Goal: Transaction & Acquisition: Purchase product/service

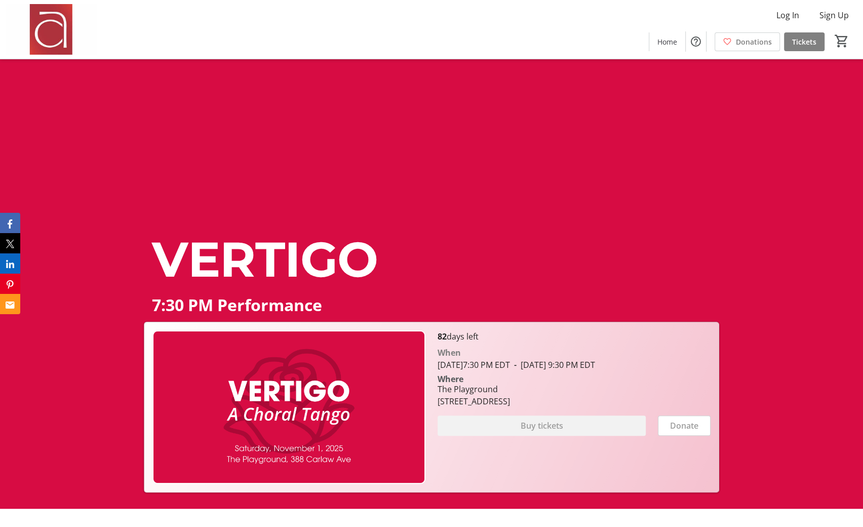
scroll to position [11, 0]
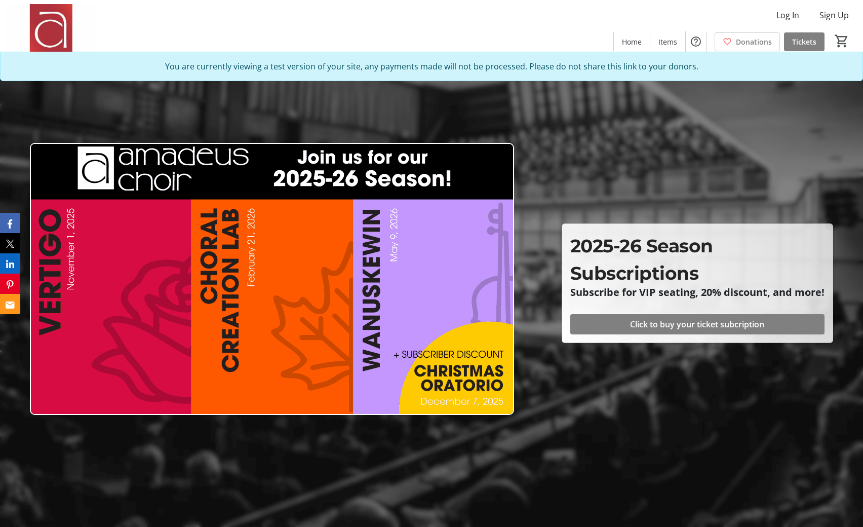
scroll to position [2403, 0]
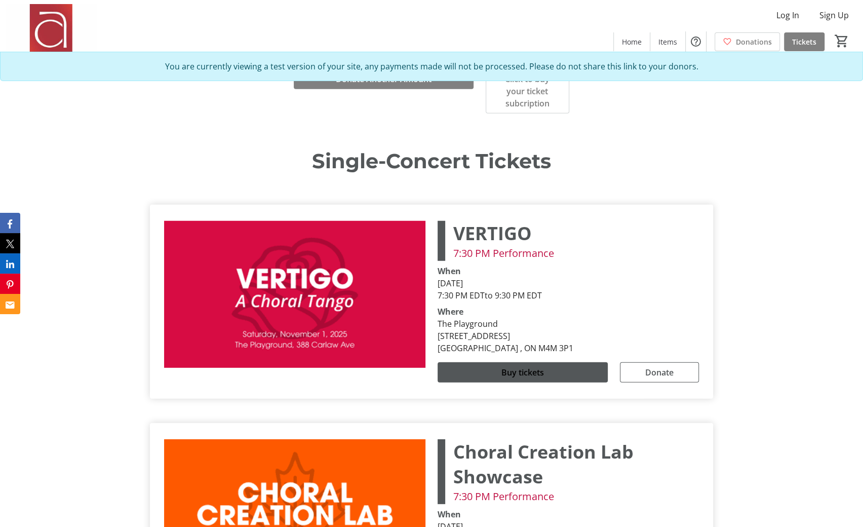
click at [586, 333] on div "VERTIGO 7:30 PM Performance When November 1, 2025 7:30 PM EDT to 9:30 PM EDT Wh…" at bounding box center [431, 302] width 547 height 178
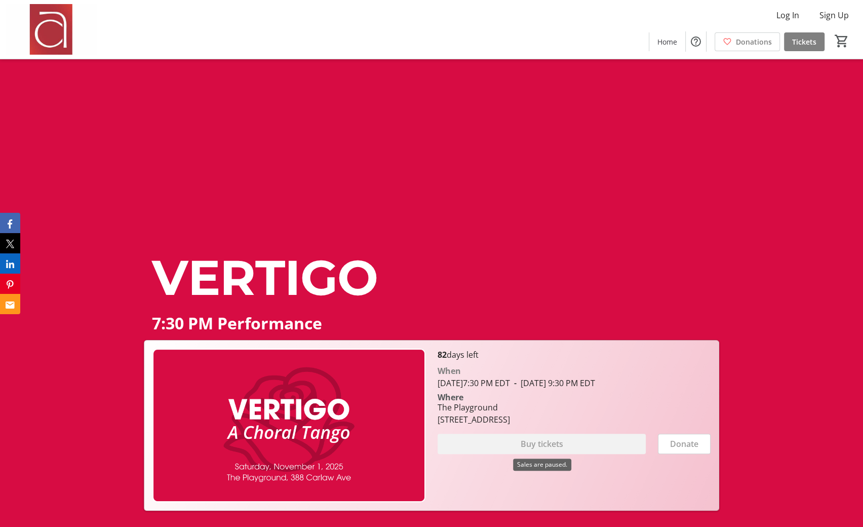
click at [572, 445] on div "Buy tickets" at bounding box center [542, 444] width 208 height 20
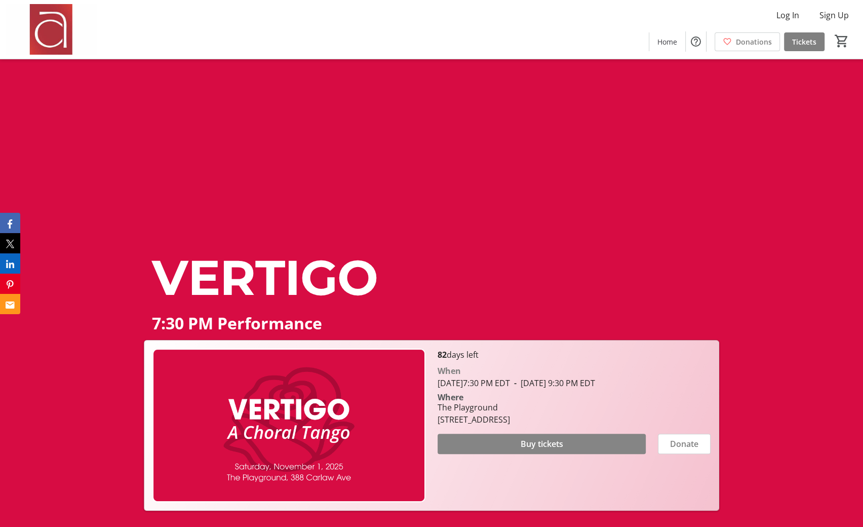
click at [565, 445] on span at bounding box center [542, 444] width 208 height 24
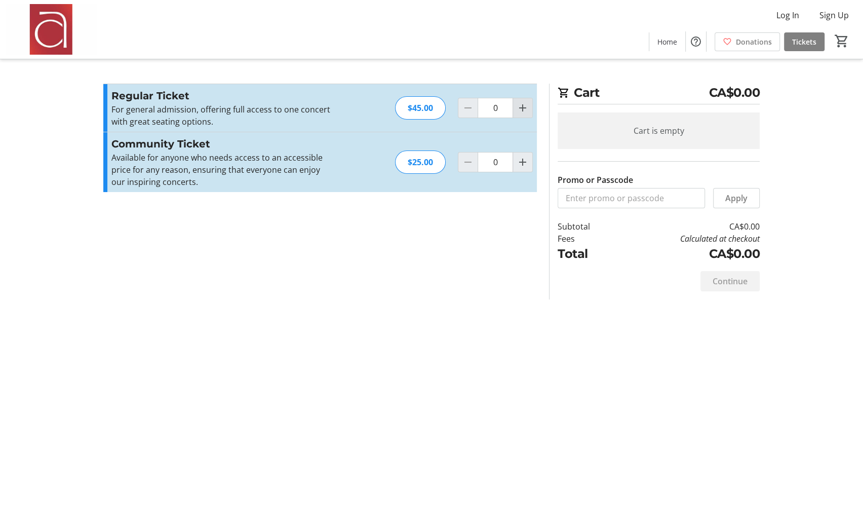
click at [520, 108] on mat-icon "Increment by one" at bounding box center [523, 108] width 12 height 12
type input "1"
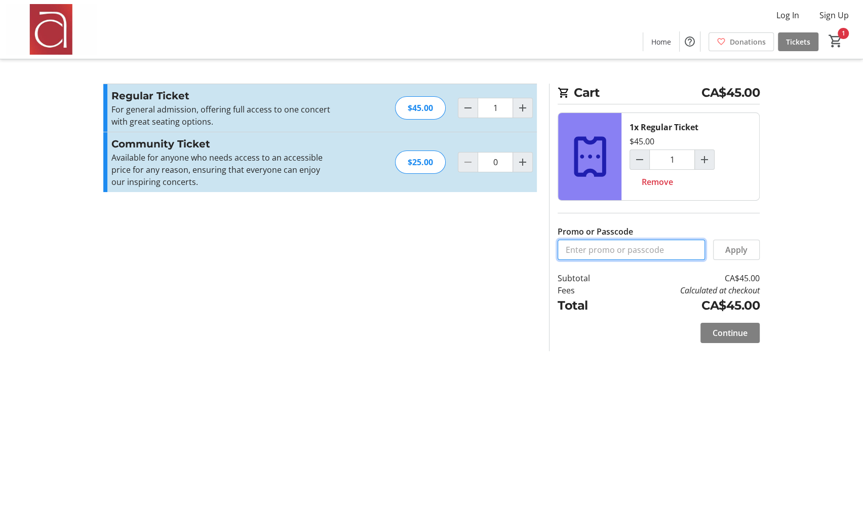
click at [651, 245] on input "Promo or Passcode" at bounding box center [631, 250] width 147 height 20
type input "ADMINTEST1"
click at [739, 244] on span "Apply" at bounding box center [736, 250] width 22 height 12
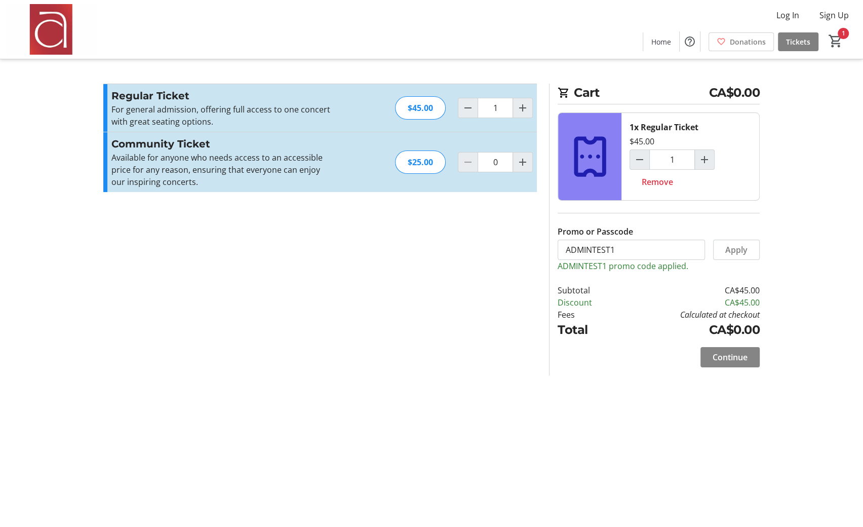
click at [729, 351] on span "Continue" at bounding box center [730, 357] width 35 height 12
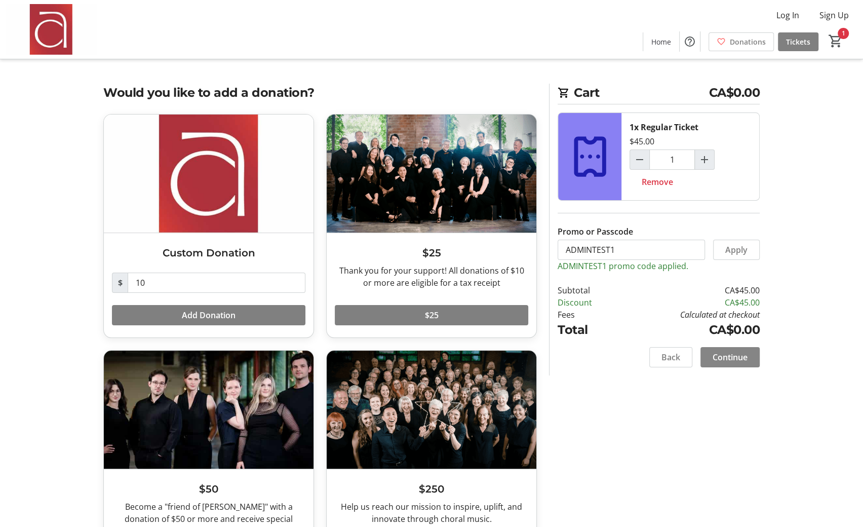
click at [731, 353] on span "Continue" at bounding box center [730, 357] width 35 height 12
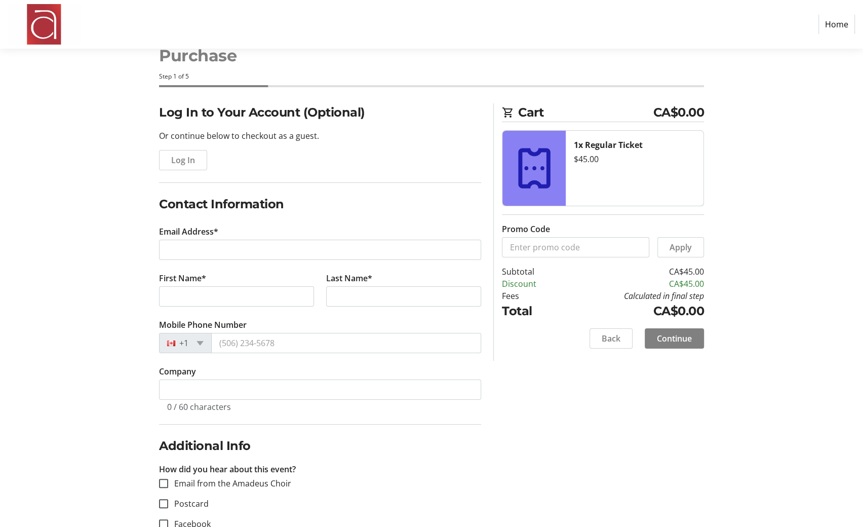
scroll to position [67, 0]
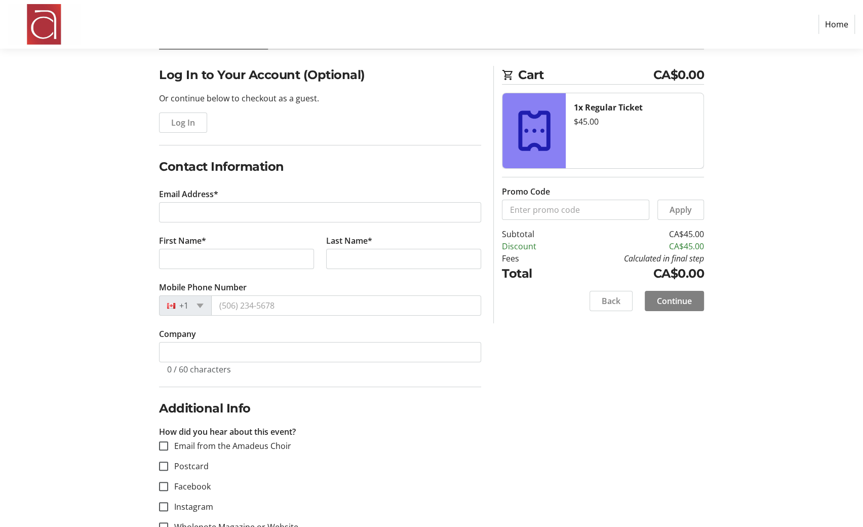
click at [250, 221] on tr-form-field "Email Address*" at bounding box center [320, 211] width 322 height 47
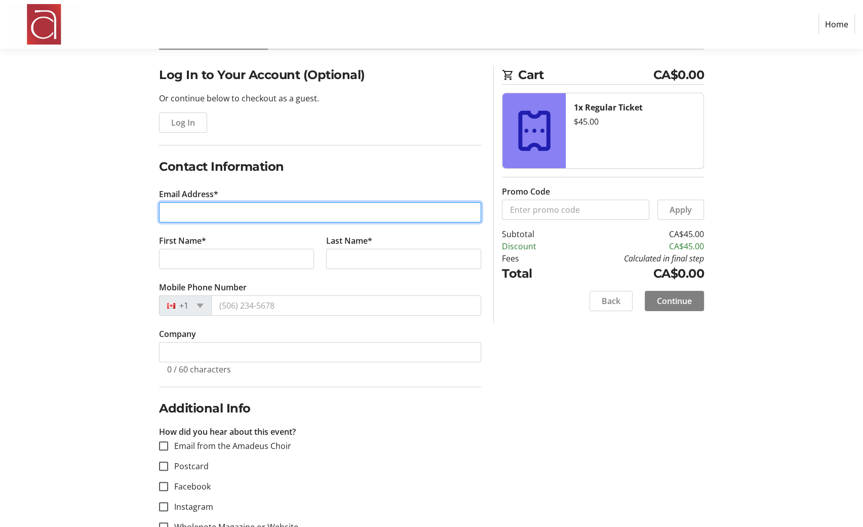
click at [250, 211] on input "Email Address*" at bounding box center [320, 212] width 322 height 20
type input "paige@amadeuschoir.com"
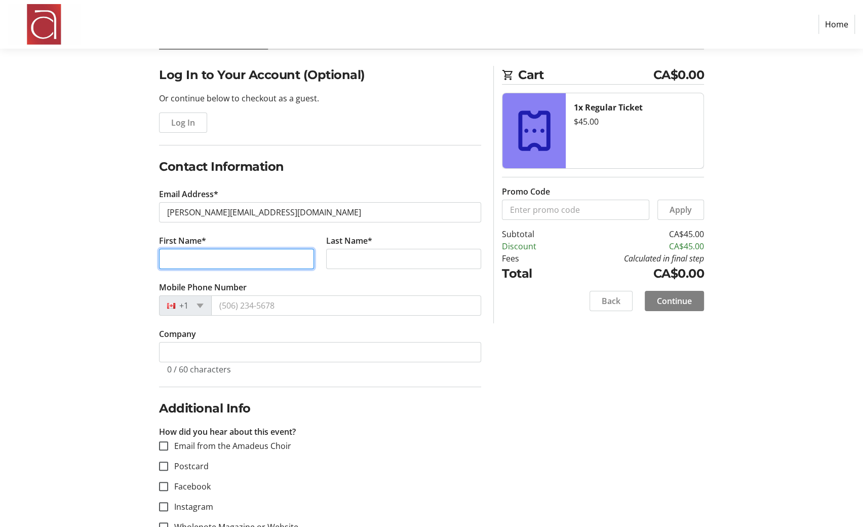
click at [228, 261] on input "First Name*" at bounding box center [236, 259] width 155 height 20
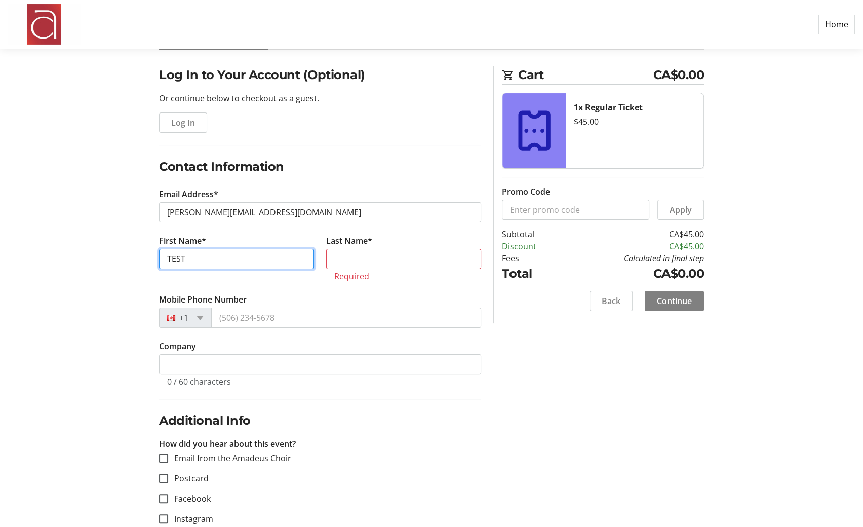
click at [270, 254] on input "TEST" at bounding box center [236, 259] width 155 height 20
type input "TEST Paige"
click at [340, 267] on tr-form-field "Last Name* Required" at bounding box center [403, 264] width 167 height 59
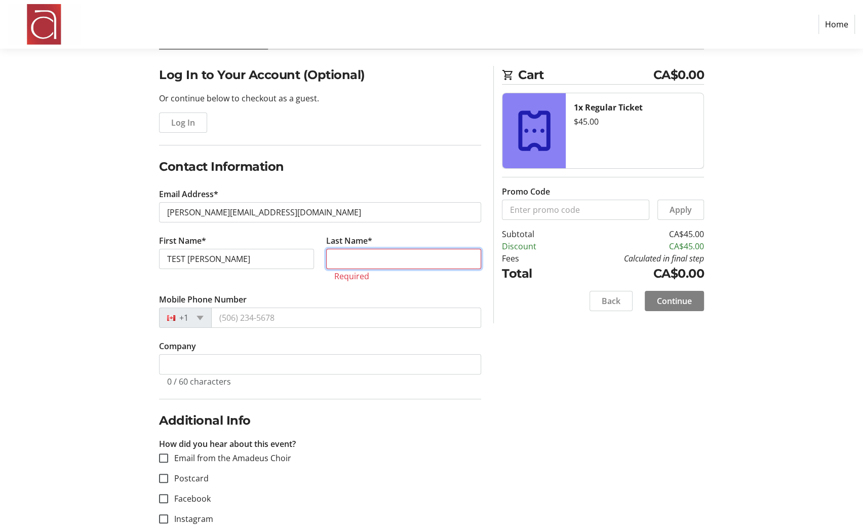
click at [345, 261] on input "Last Name*" at bounding box center [403, 259] width 155 height 20
type input "Fitzpatrick"
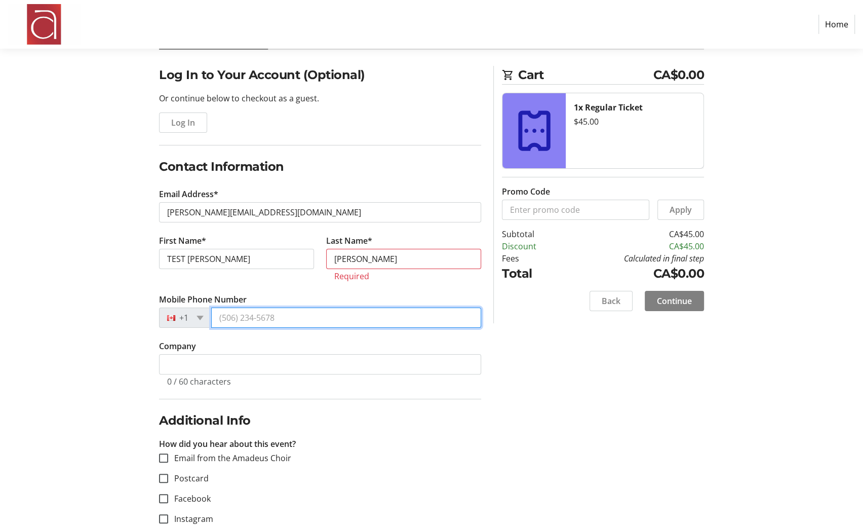
type input "(647) 233-4272"
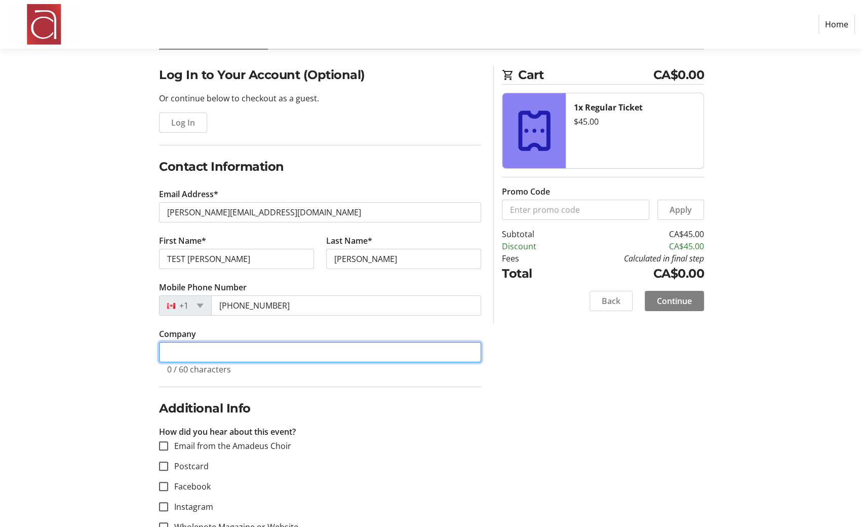
click at [333, 353] on input "Company" at bounding box center [320, 352] width 322 height 20
click at [313, 418] on fieldset "Additional Info How did you hear about this event? Email from the Amadeus Choir…" at bounding box center [320, 517] width 322 height 260
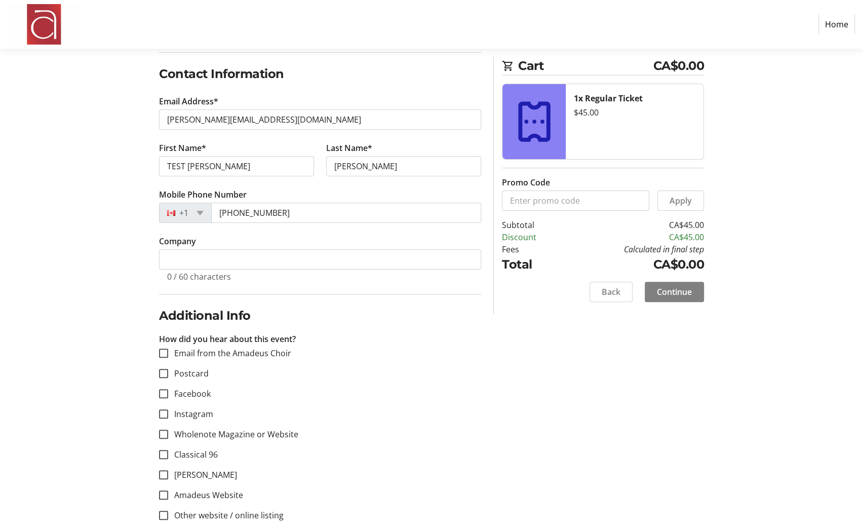
scroll to position [122, 0]
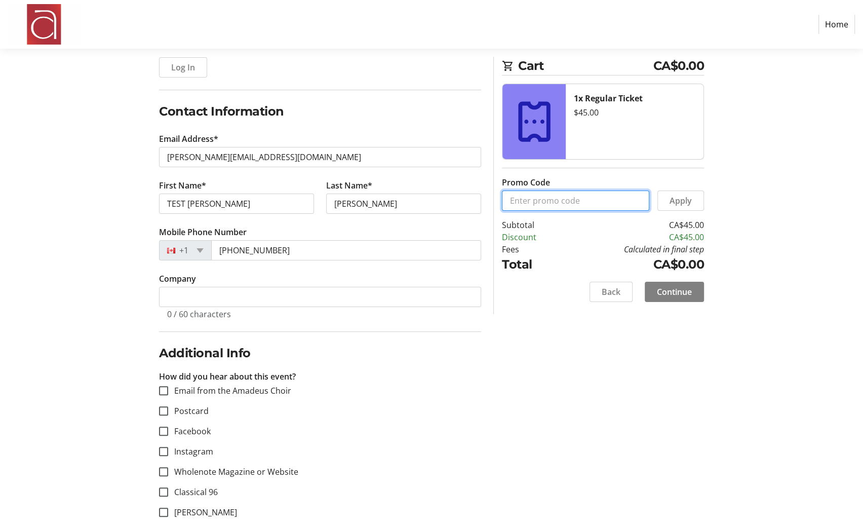
click at [568, 198] on input "Promo Code" at bounding box center [575, 200] width 147 height 20
click at [687, 198] on span "Apply" at bounding box center [681, 201] width 22 height 12
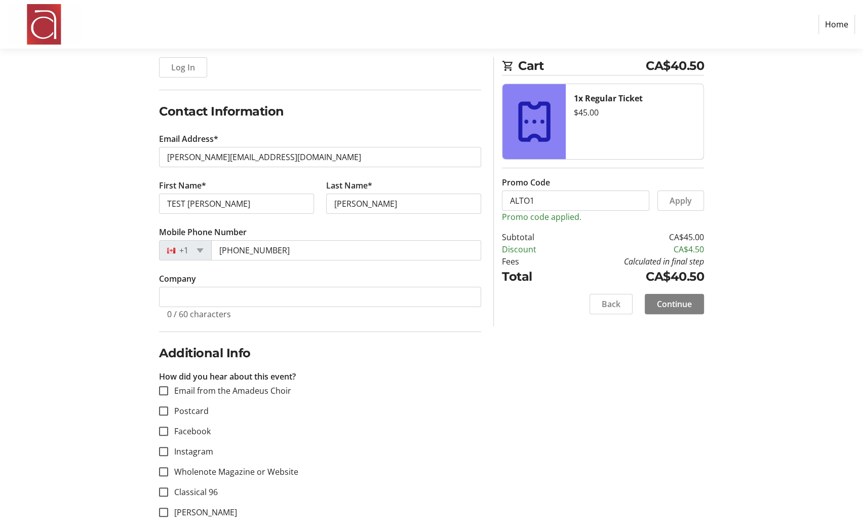
click at [624, 220] on p "Promo code applied." at bounding box center [603, 217] width 202 height 12
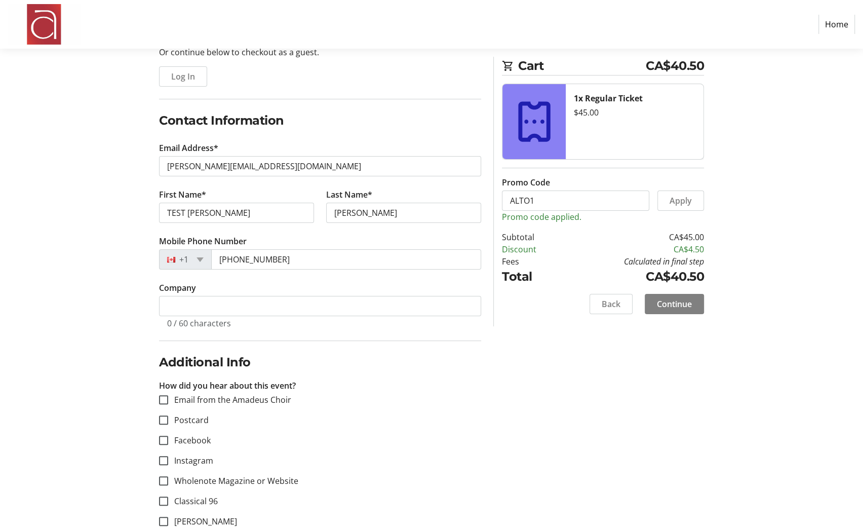
scroll to position [111, 0]
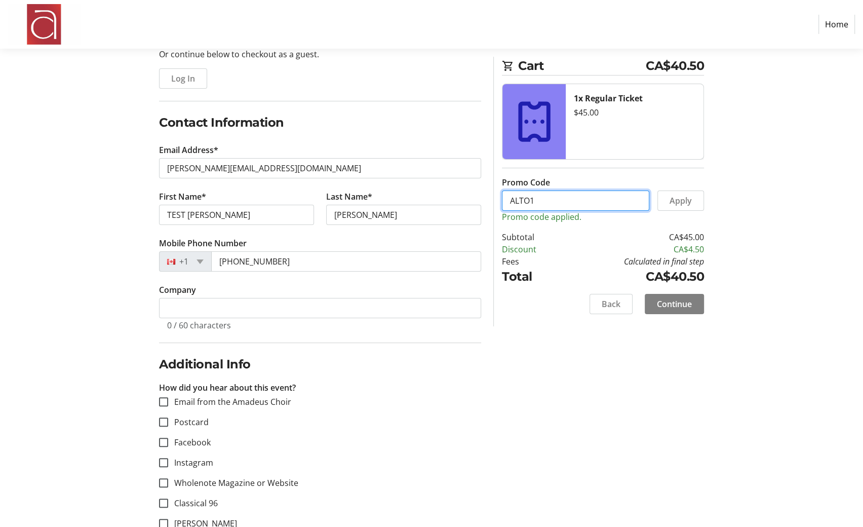
click at [564, 203] on input "ALTO1" at bounding box center [575, 200] width 147 height 20
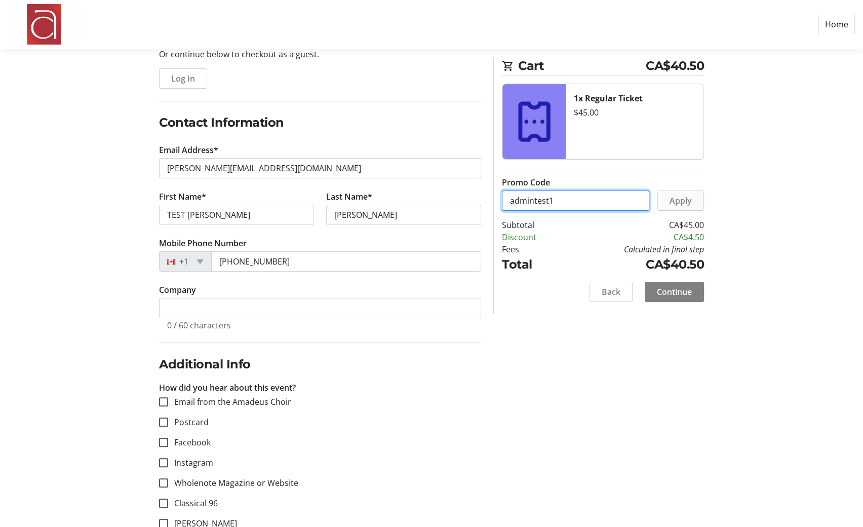
type input "admintest1"
click at [672, 202] on span "Apply" at bounding box center [681, 201] width 22 height 12
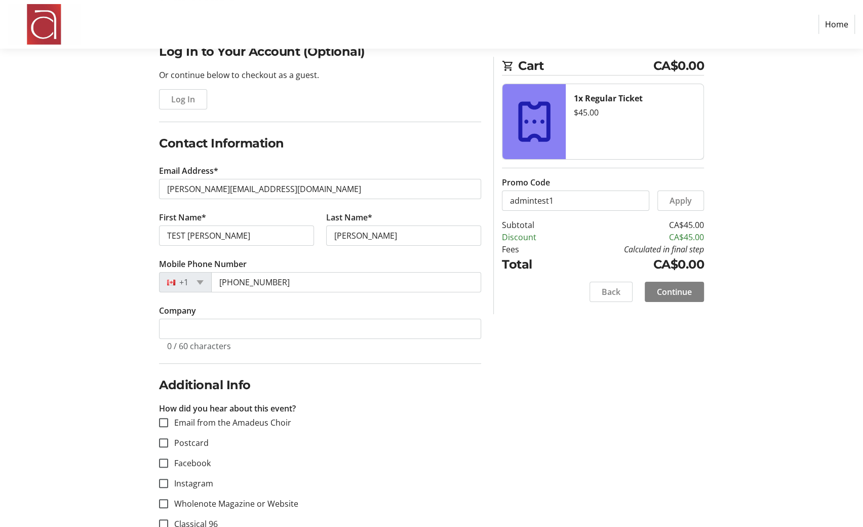
scroll to position [197, 0]
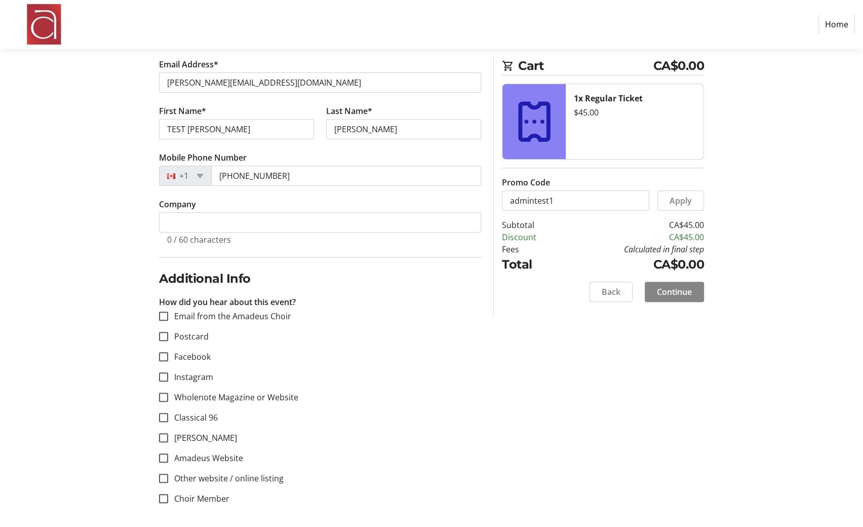
click at [665, 298] on span at bounding box center [674, 292] width 59 height 24
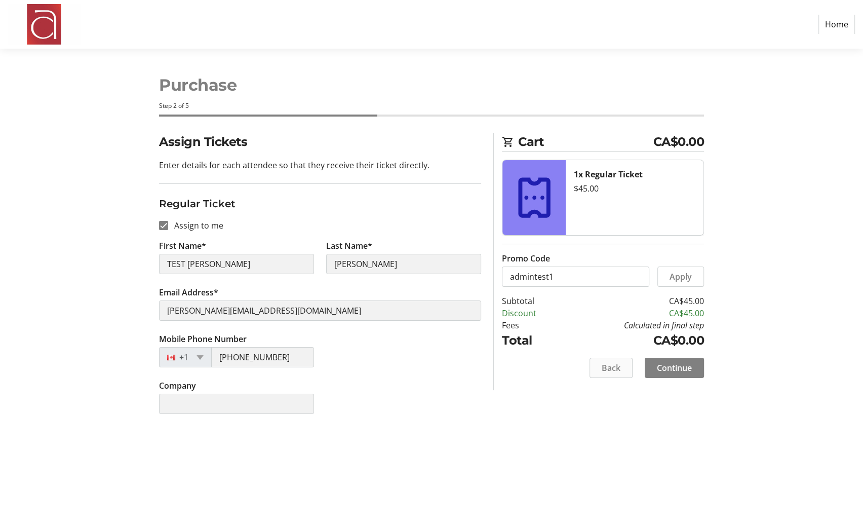
click at [593, 359] on span at bounding box center [611, 368] width 42 height 24
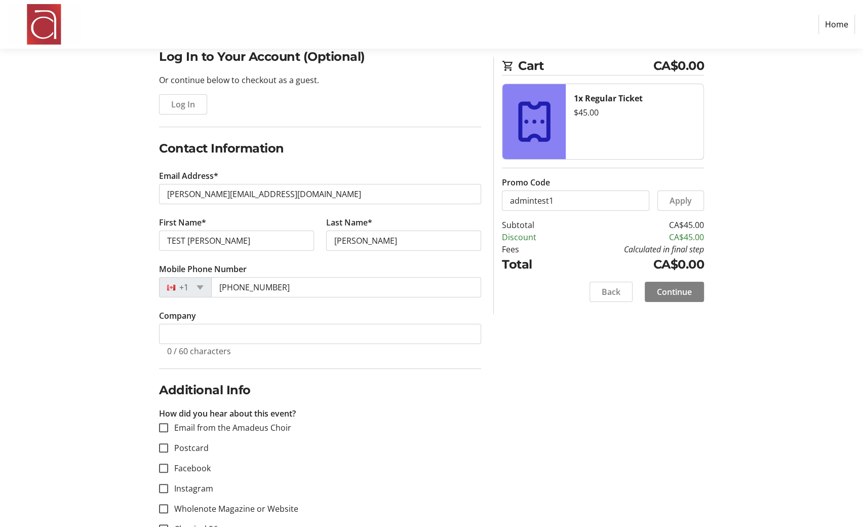
scroll to position [83, 0]
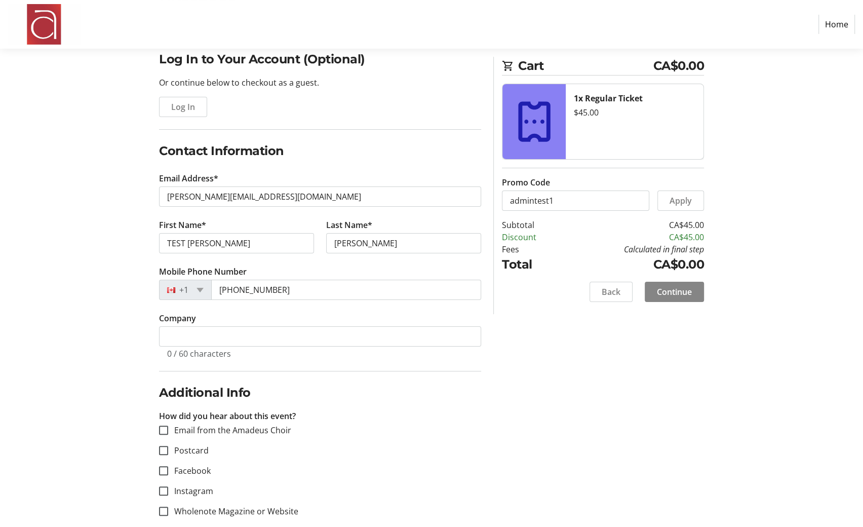
click at [677, 297] on span at bounding box center [674, 292] width 59 height 24
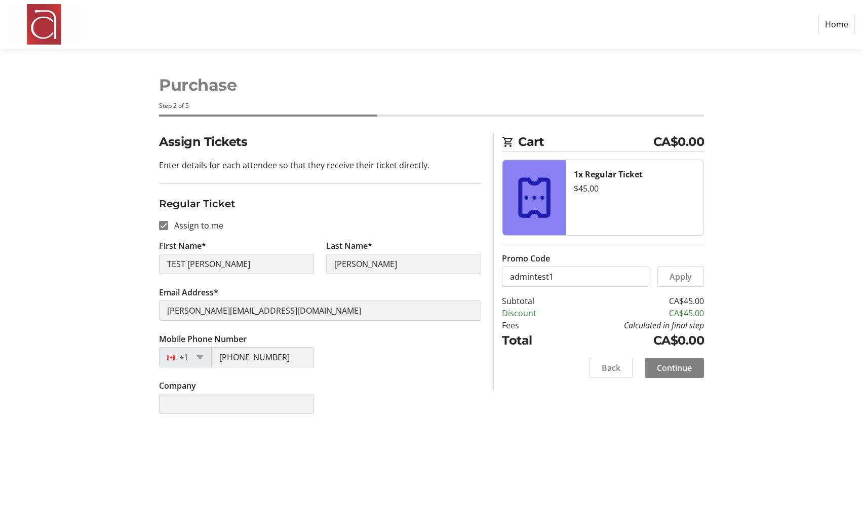
click at [689, 378] on section "Cart CA$0.00 1x Regular Ticket $45.00 Promo Code admintest1 Apply Subtotal CA$4…" at bounding box center [603, 261] width 202 height 257
click at [690, 369] on span "Continue" at bounding box center [674, 368] width 35 height 12
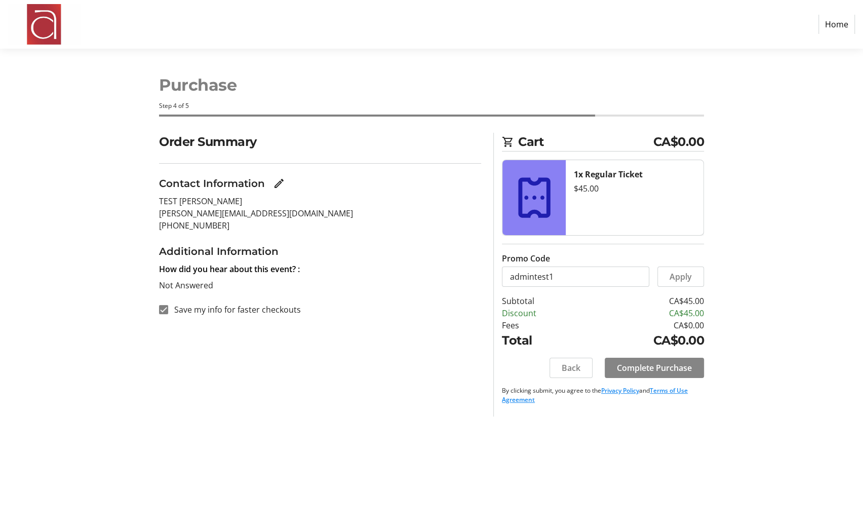
click at [680, 369] on span "Complete Purchase" at bounding box center [654, 368] width 75 height 12
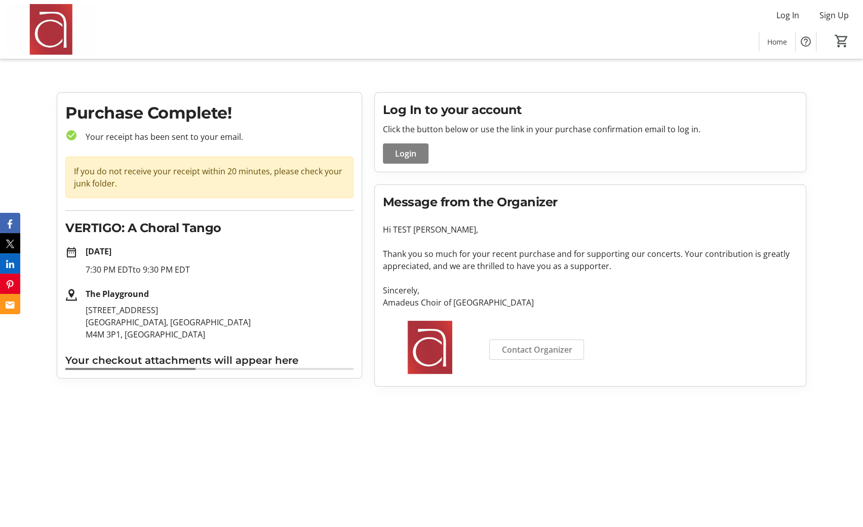
click at [468, 253] on p "Thank you so much for your recent purchase and for supporting our concerts. You…" at bounding box center [590, 260] width 415 height 24
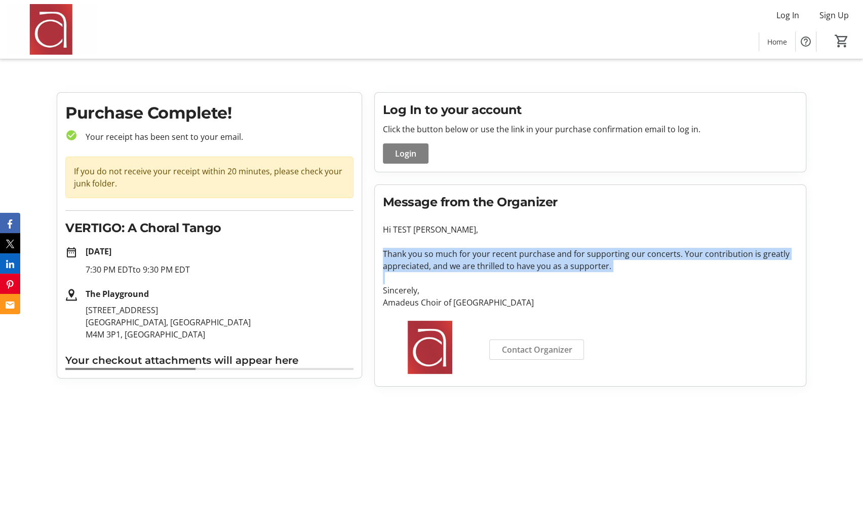
click at [498, 264] on p "Thank you so much for your recent purchase and for supporting our concerts. You…" at bounding box center [590, 260] width 415 height 24
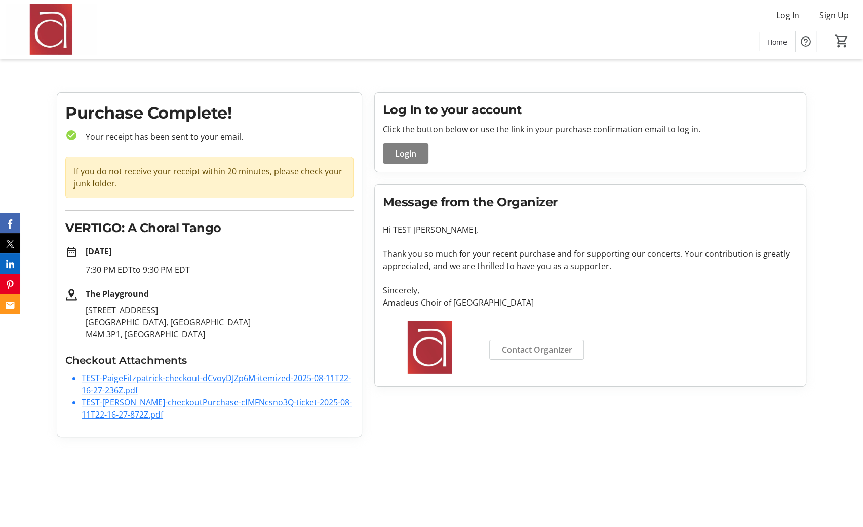
click at [174, 376] on link "TEST-PaigeFitzpatrick-checkout-dCvoyDJZp6M-itemized-2025-08-11T22-16-27-236Z.pdf" at bounding box center [217, 383] width 270 height 23
click at [187, 401] on link "TEST-PaigeFitzpatrick-checkoutPurchase-cfMFNcsno3Q-ticket-2025-08-11T22-16-27-8…" at bounding box center [217, 408] width 271 height 23
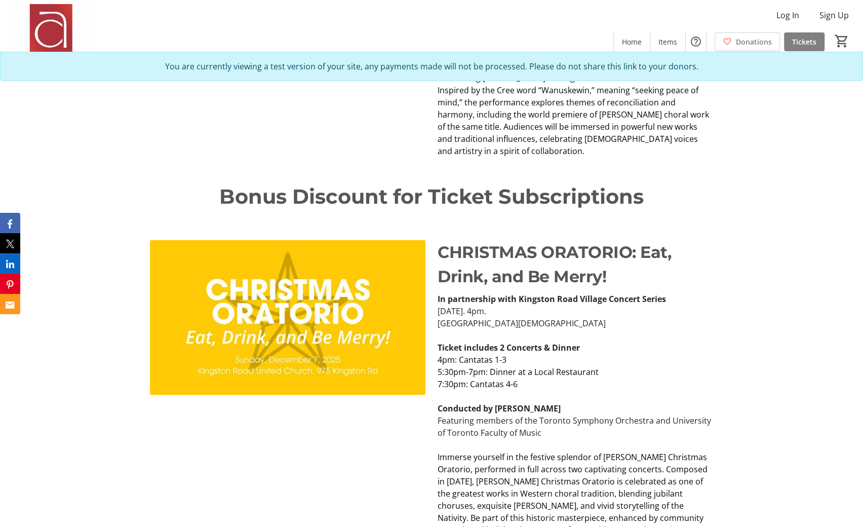
scroll to position [1481, 0]
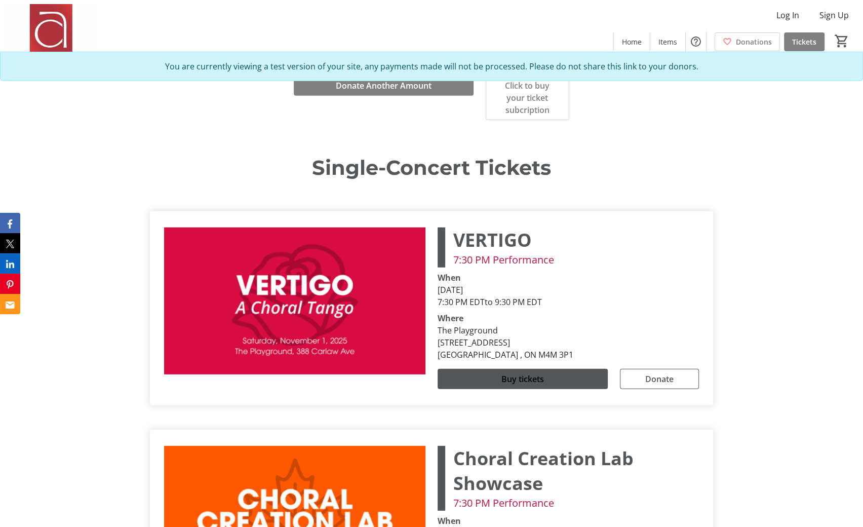
scroll to position [2533, 0]
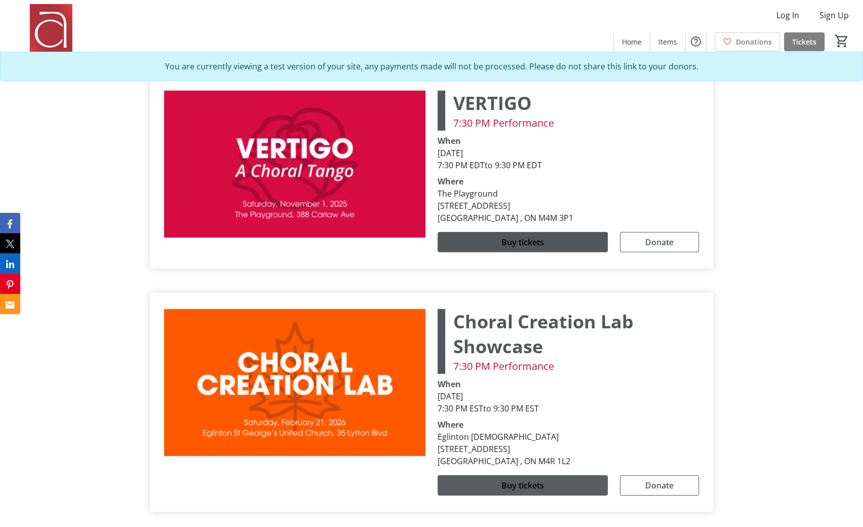
click at [513, 473] on span at bounding box center [523, 485] width 170 height 24
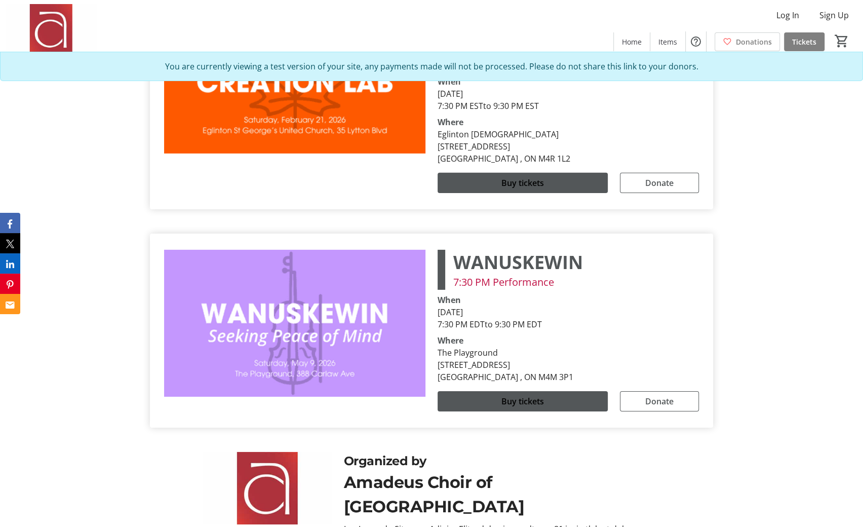
scroll to position [2872, 0]
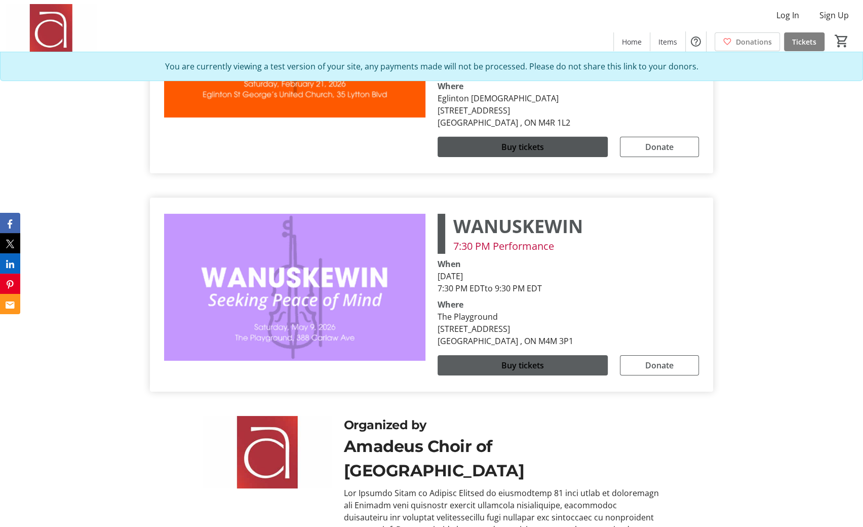
click at [499, 353] on span at bounding box center [523, 365] width 170 height 24
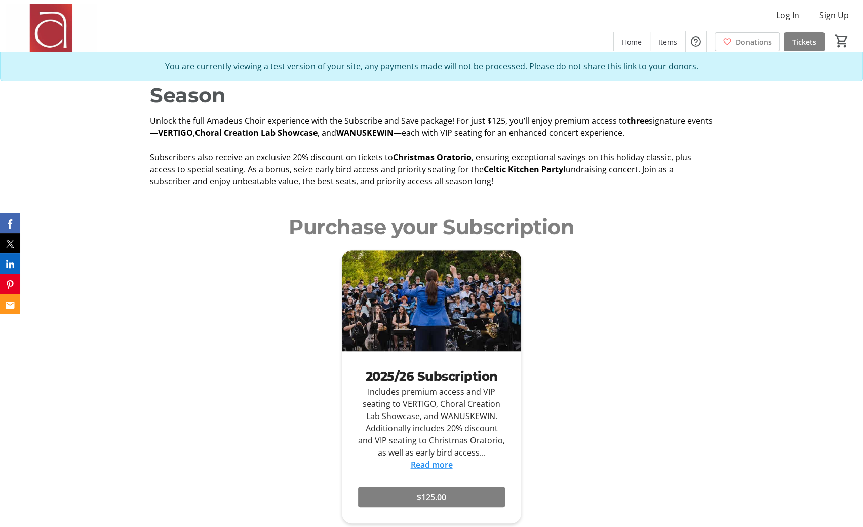
scroll to position [519, 0]
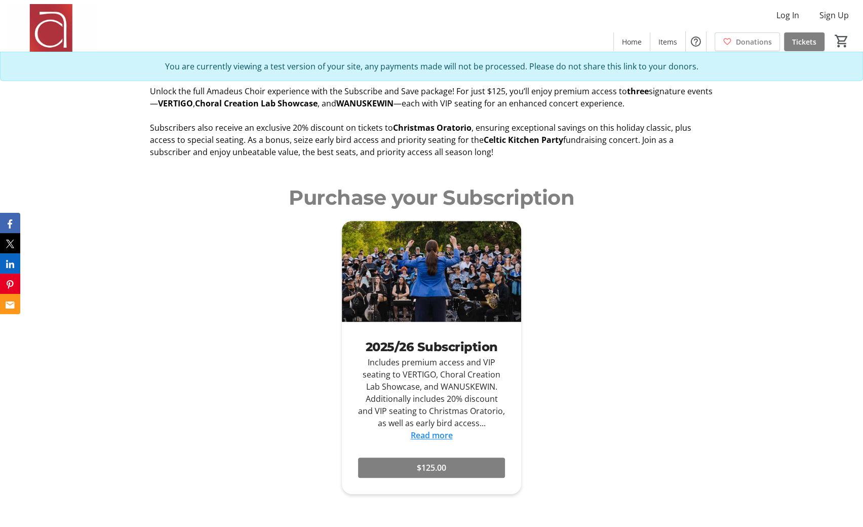
click at [128, 163] on div "Subscribe and Save: Amadeus Choir's 2025-26 Season Unlock the full Amadeus Choi…" at bounding box center [431, 89] width 863 height 162
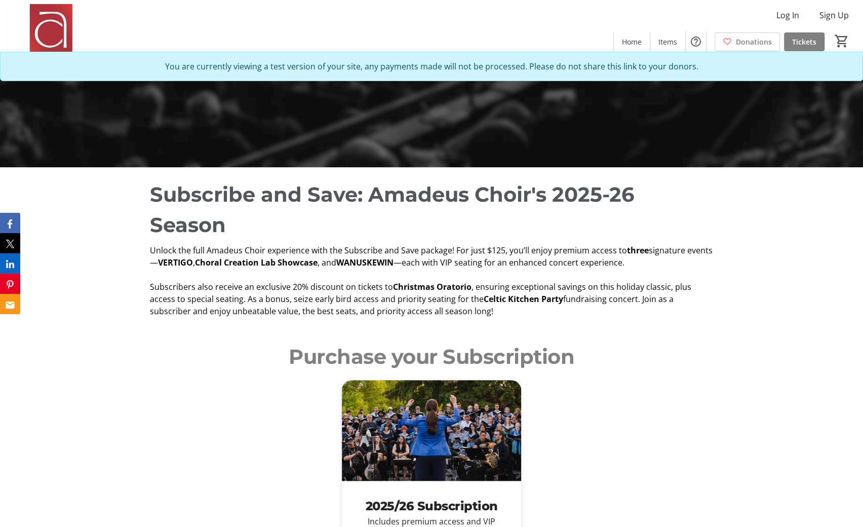
scroll to position [522, 0]
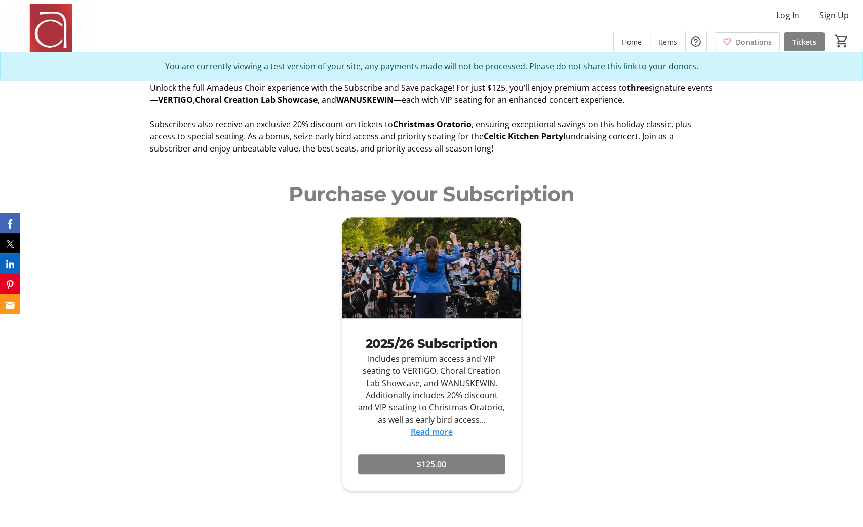
click at [172, 174] on div "Purchase your Subscription 2025/26 Subscription Includes premium access and VIP…" at bounding box center [431, 347] width 863 height 360
click at [189, 173] on div "Purchase your Subscription 2025/26 Subscription Includes premium access and VIP…" at bounding box center [431, 347] width 863 height 360
click at [212, 160] on div "Subscribe and Save: Amadeus Choir's 2025-26 Season Unlock the full Amadeus Choi…" at bounding box center [431, 86] width 863 height 162
click at [251, 148] on span "fundraising concert. Join as a subscriber and enjoy unbeatable value, the best …" at bounding box center [412, 142] width 524 height 23
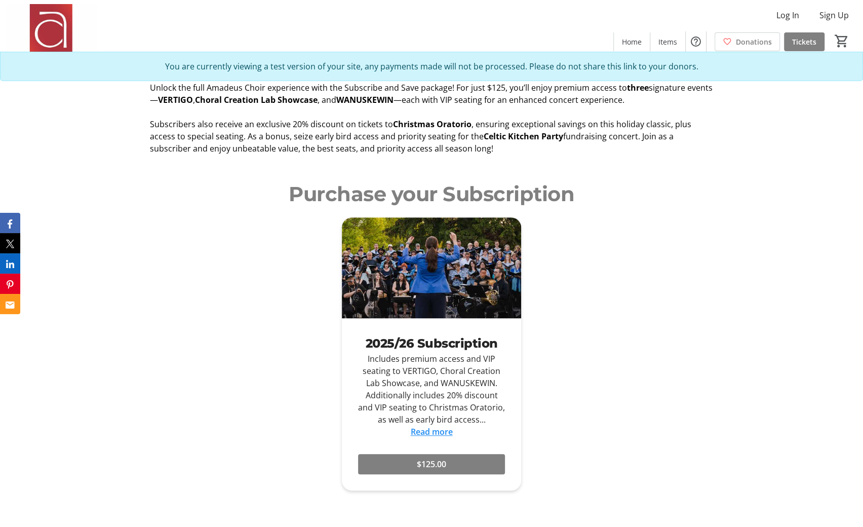
click at [251, 148] on span "fundraising concert. Join as a subscriber and enjoy unbeatable value, the best …" at bounding box center [412, 142] width 524 height 23
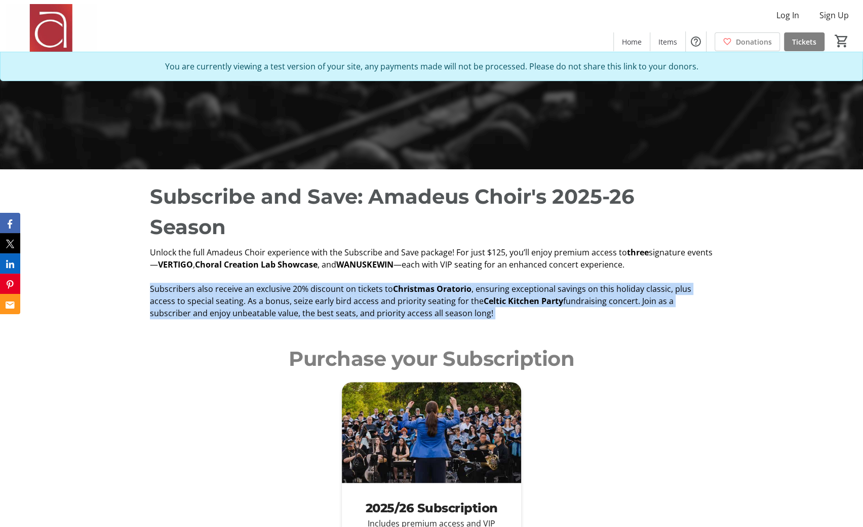
scroll to position [357, 0]
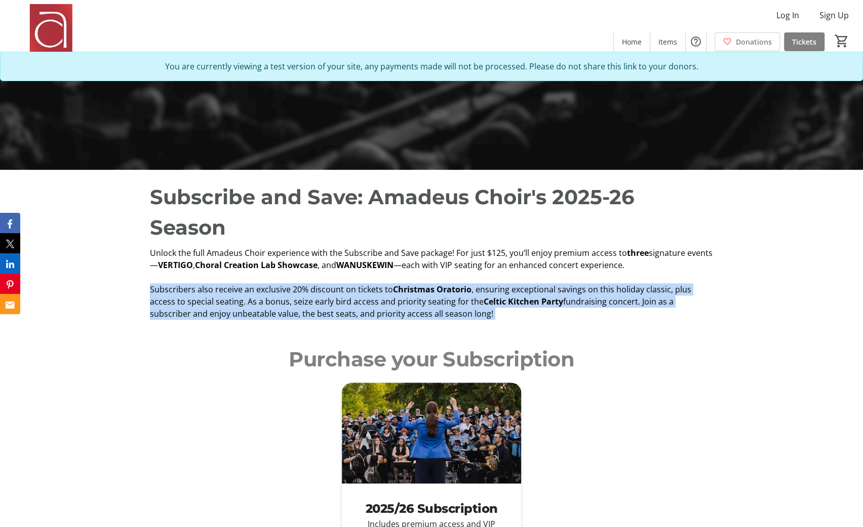
click at [249, 269] on strong "Choral Creation Lab Showcase" at bounding box center [256, 264] width 123 height 11
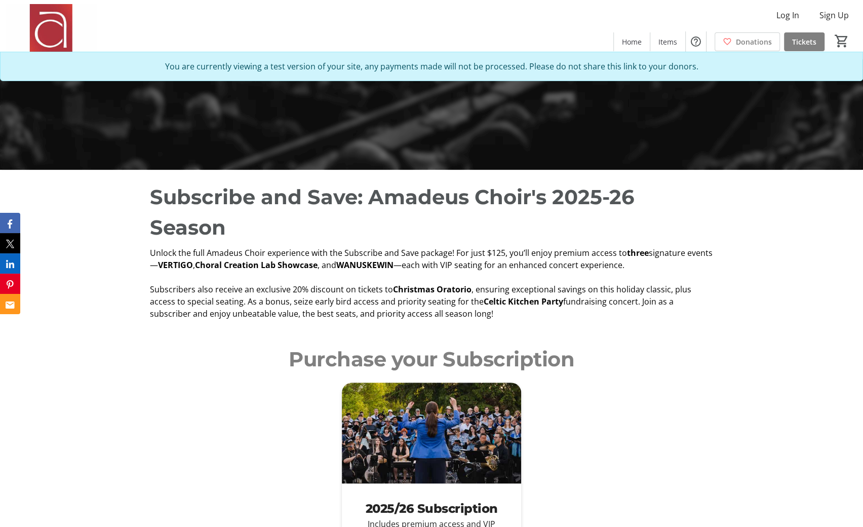
click at [249, 269] on strong "Choral Creation Lab Showcase" at bounding box center [256, 264] width 123 height 11
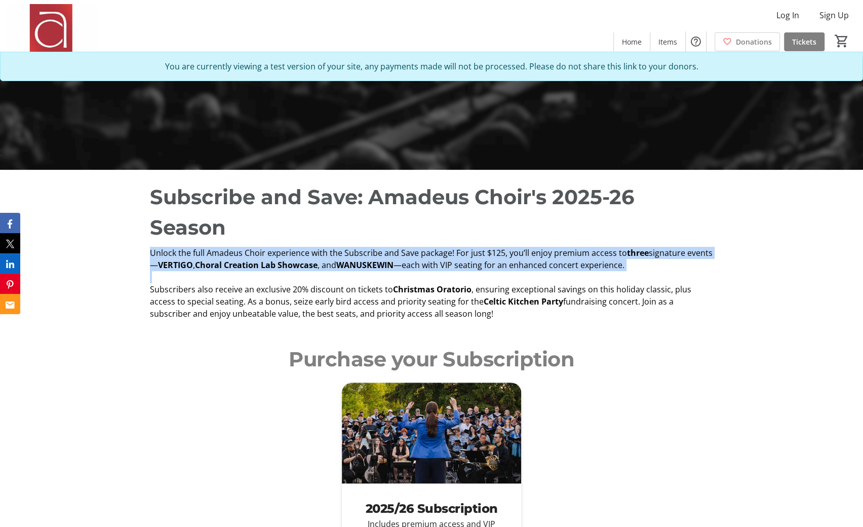
click at [229, 311] on span "fundraising concert. Join as a subscriber and enjoy unbeatable value, the best …" at bounding box center [412, 307] width 524 height 23
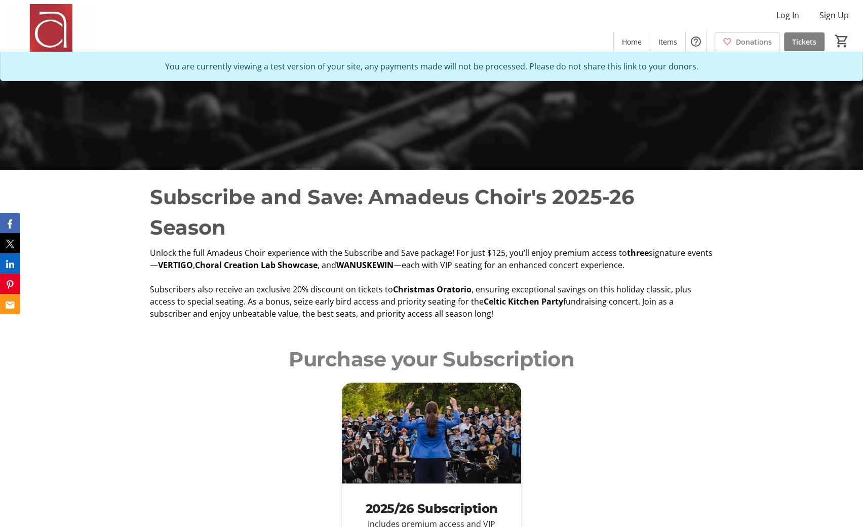
click at [231, 319] on p "Subscribers also receive an exclusive 20% discount on tickets to Christmas Orat…" at bounding box center [431, 301] width 563 height 36
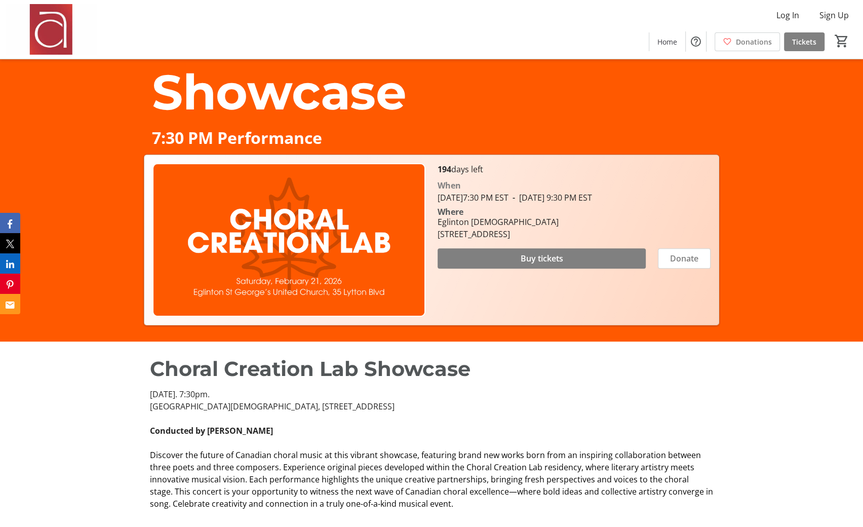
scroll to position [150, 0]
